Goal: Task Accomplishment & Management: Manage account settings

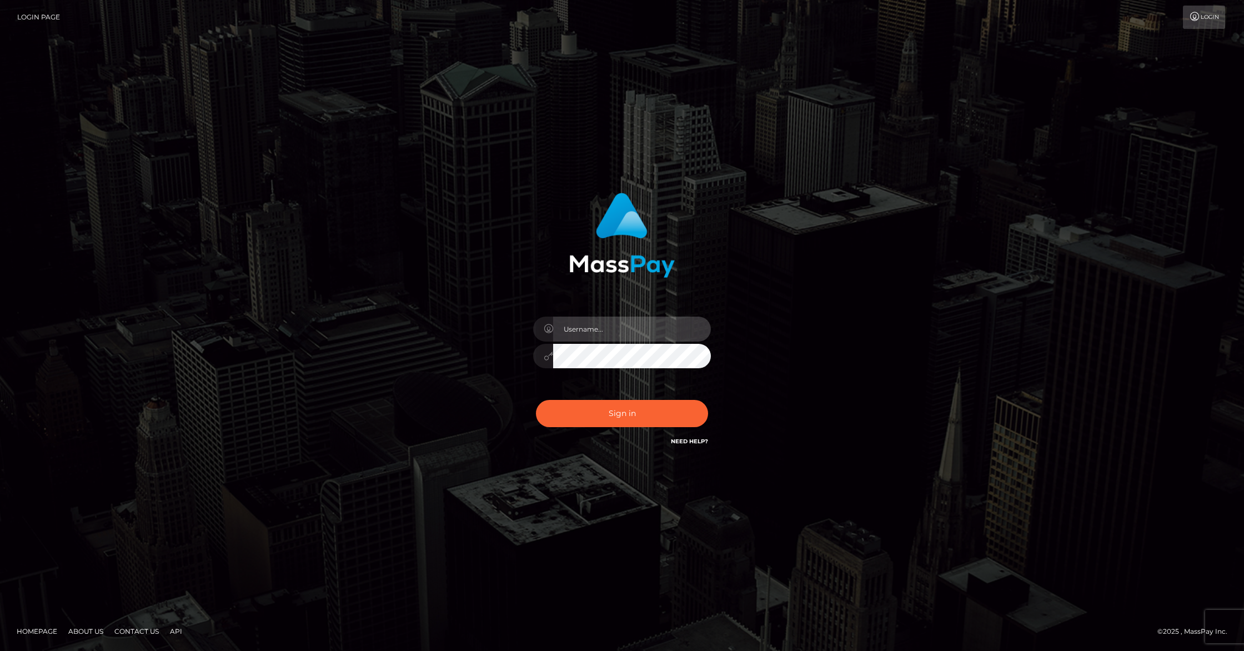
click at [611, 327] on input "text" at bounding box center [632, 329] width 158 height 25
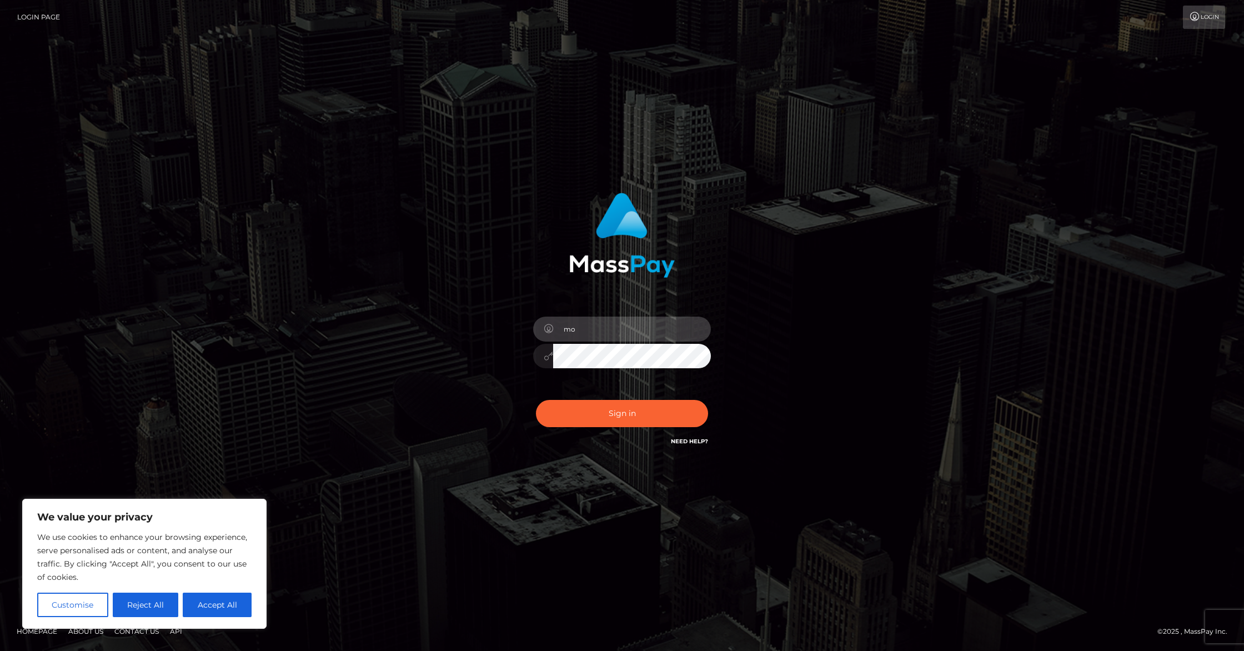
type input "m"
type input "[EMAIL_ADDRESS][DOMAIN_NAME]"
click at [536, 400] on button "Sign in" at bounding box center [622, 413] width 172 height 27
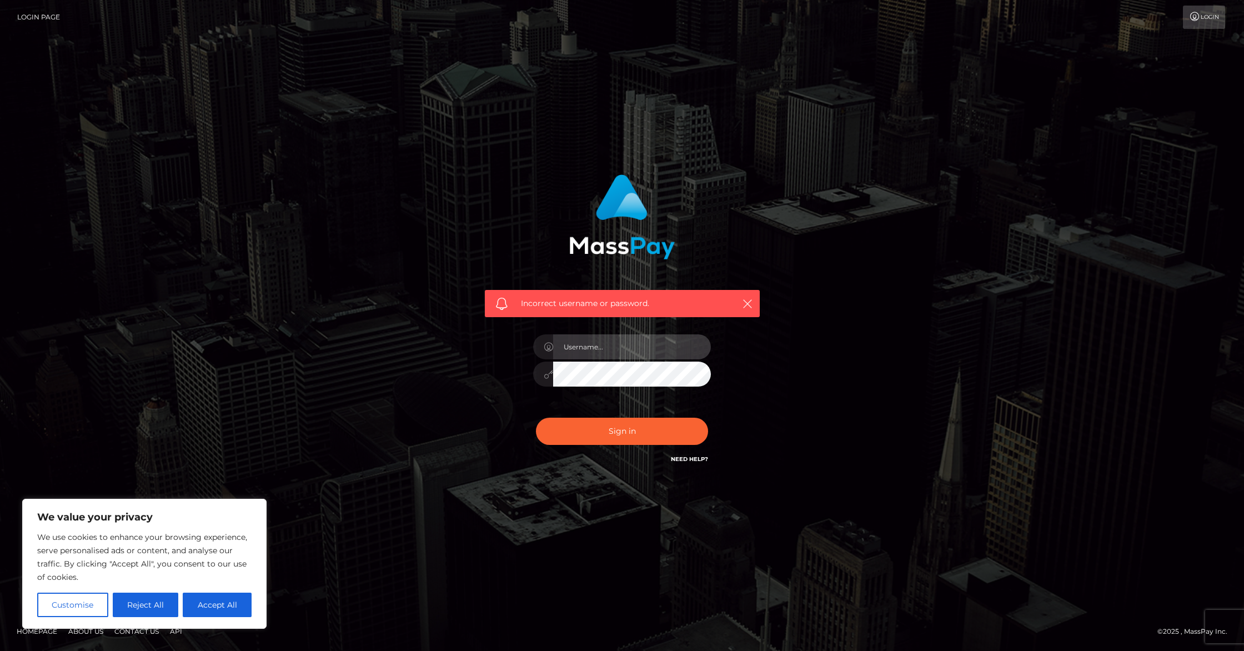
click at [619, 345] on input "text" at bounding box center [632, 346] width 158 height 25
type input "[EMAIL_ADDRESS][DOMAIN_NAME]"
click at [536, 418] on button "Sign in" at bounding box center [622, 431] width 172 height 27
click at [630, 352] on input "text" at bounding box center [632, 346] width 158 height 25
type input "[EMAIL_ADDRESS][DOMAIN_NAME]"
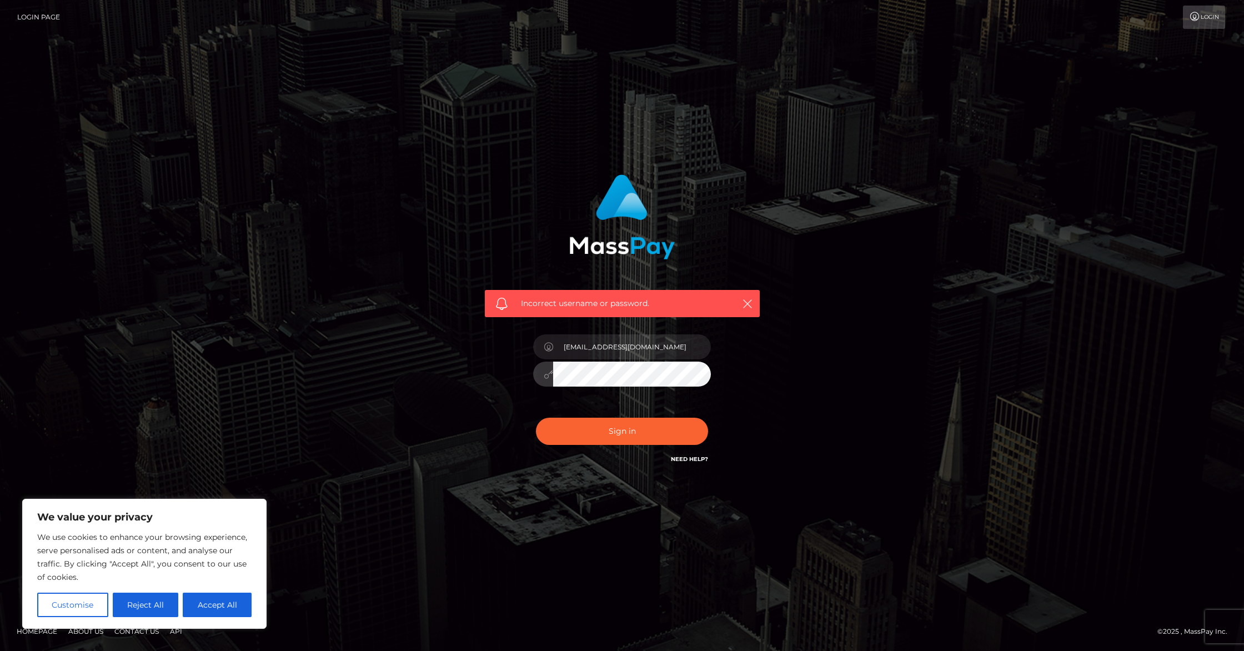
click at [536, 418] on button "Sign in" at bounding box center [622, 431] width 172 height 27
